Goal: Navigation & Orientation: Go to known website

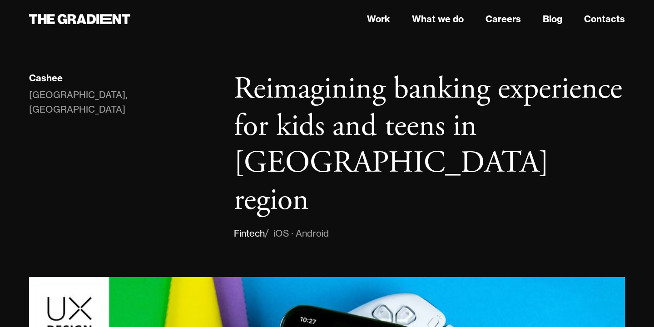
click at [77, 146] on div "Cashee [GEOGRAPHIC_DATA], [GEOGRAPHIC_DATA]" at bounding box center [122, 156] width 205 height 170
drag, startPoint x: 142, startPoint y: 10, endPoint x: 137, endPoint y: 23, distance: 14.4
click at [137, 23] on header "Work What we do Careers Blog Contacts" at bounding box center [327, 19] width 654 height 38
drag, startPoint x: 137, startPoint y: 23, endPoint x: 42, endPoint y: 15, distance: 95.8
click at [42, 16] on div at bounding box center [122, 19] width 205 height 16
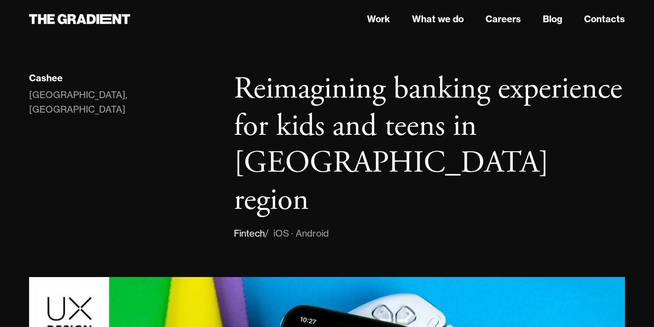
click at [26, 16] on div at bounding box center [122, 19] width 205 height 16
click at [68, 16] on icon at bounding box center [72, 19] width 9 height 10
